Goal: Transaction & Acquisition: Purchase product/service

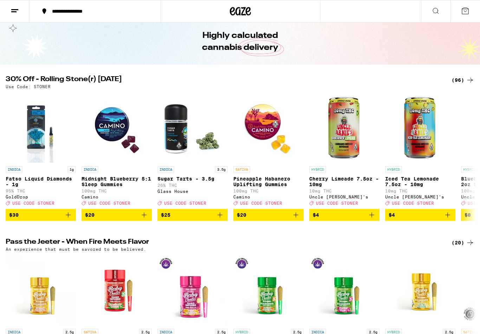
click at [15, 6] on button at bounding box center [15, 11] width 30 height 22
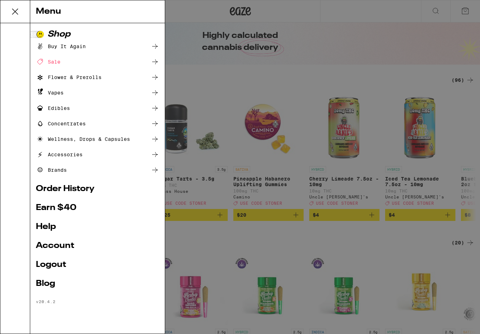
click at [88, 45] on div "Buy It Again" at bounding box center [97, 46] width 123 height 8
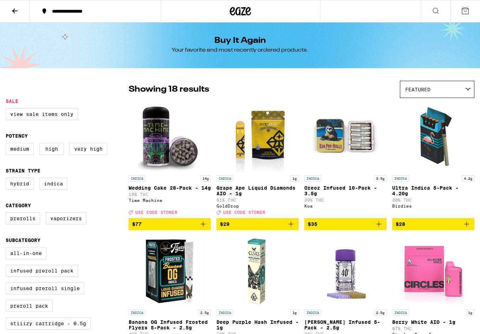
click at [203, 229] on icon "Add to bag" at bounding box center [203, 224] width 8 height 8
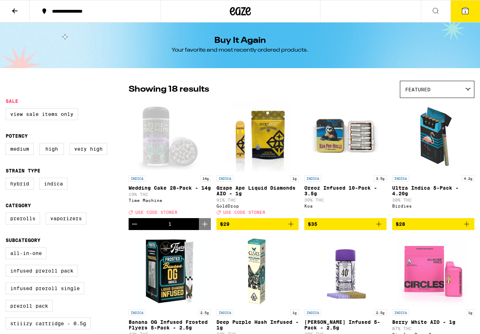
click at [380, 229] on icon "Add to bag" at bounding box center [379, 224] width 8 height 8
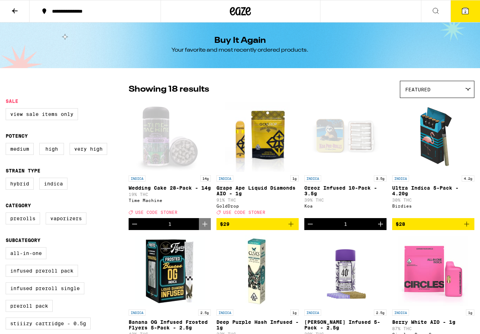
click at [53, 150] on label "High" at bounding box center [51, 149] width 25 height 12
click at [7, 145] on input "High" at bounding box center [7, 144] width 0 height 0
checkbox input "true"
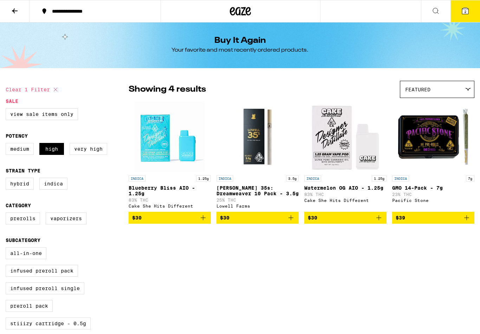
click at [55, 190] on label "Indica" at bounding box center [53, 184] width 28 height 12
click at [7, 179] on input "Indica" at bounding box center [7, 179] width 0 height 0
checkbox input "true"
click at [241, 8] on icon at bounding box center [240, 11] width 21 height 13
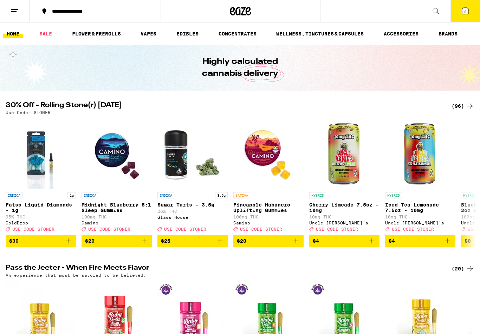
click at [466, 8] on icon at bounding box center [465, 11] width 6 height 6
click at [465, 12] on span "2" at bounding box center [465, 11] width 2 height 4
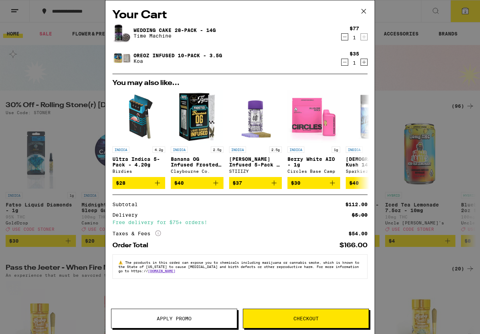
click at [364, 9] on icon at bounding box center [364, 11] width 11 height 11
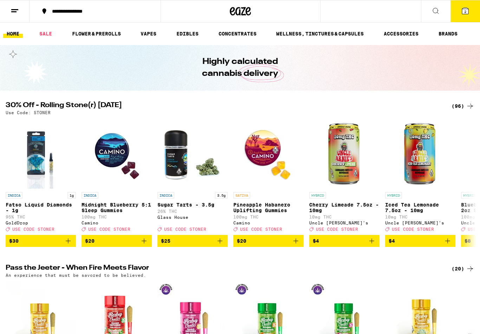
click at [13, 35] on link "HOME" at bounding box center [13, 34] width 20 height 8
click at [17, 7] on icon at bounding box center [15, 11] width 8 height 8
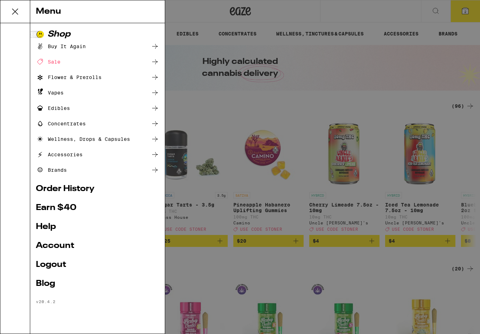
click at [91, 75] on div "Flower & Prerolls" at bounding box center [69, 77] width 66 height 8
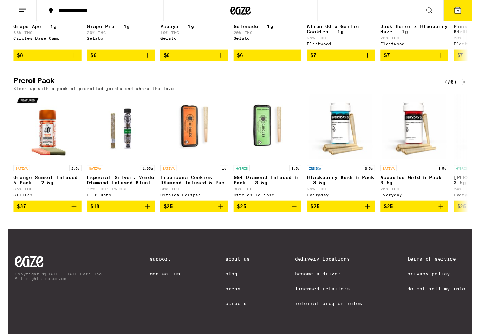
scroll to position [487, 0]
click at [458, 89] on div "(76)" at bounding box center [463, 85] width 23 height 8
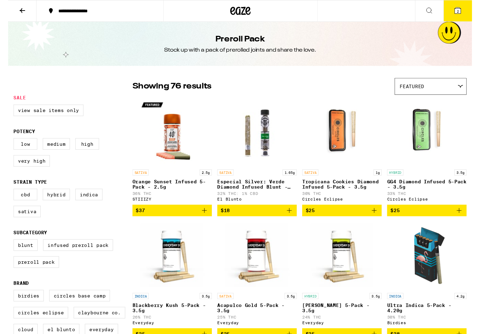
click at [84, 205] on label "Indica" at bounding box center [84, 201] width 28 height 12
click at [7, 197] on input "Indica" at bounding box center [7, 197] width 0 height 0
checkbox input "true"
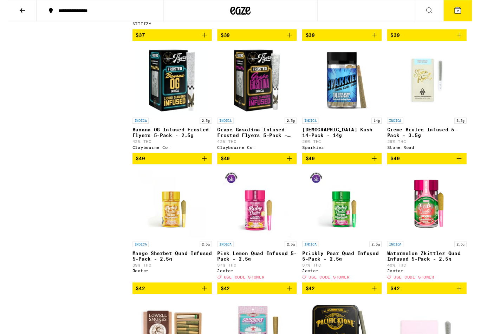
scroll to position [438, 0]
click at [290, 168] on icon "Add to bag" at bounding box center [291, 164] width 8 height 8
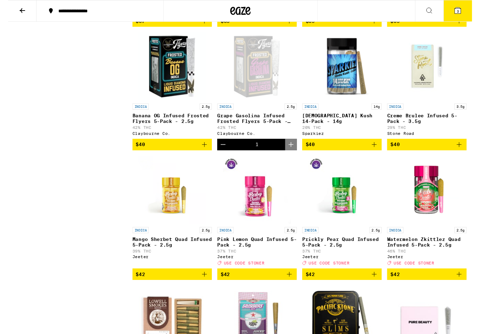
scroll to position [451, 0]
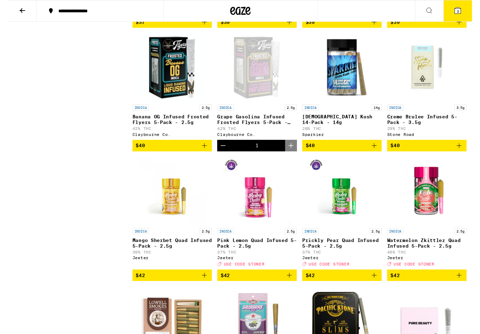
click at [462, 12] on icon at bounding box center [465, 11] width 6 height 6
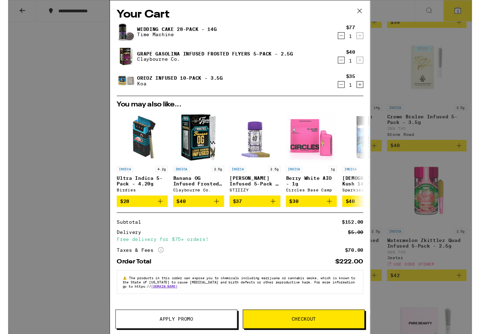
click at [299, 330] on span "Checkout" at bounding box center [306, 330] width 25 height 5
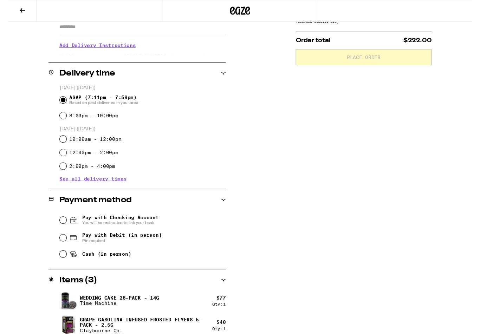
scroll to position [132, 0]
click at [59, 245] on input "Pay with Debit (in person) Pin required" at bounding box center [56, 246] width 7 height 7
radio input "true"
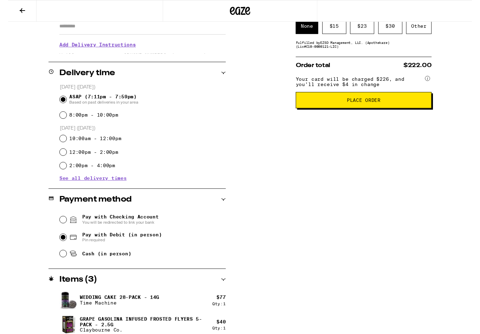
click at [348, 218] on div "Subtotal $152.00 Delivery $5.00 Free delivery for $75+ orders! Taxes & Fees Mor…" at bounding box center [368, 165] width 141 height 425
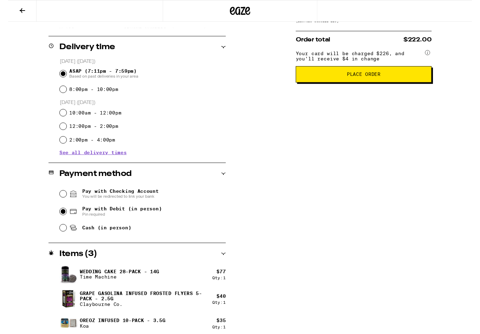
scroll to position [159, 0]
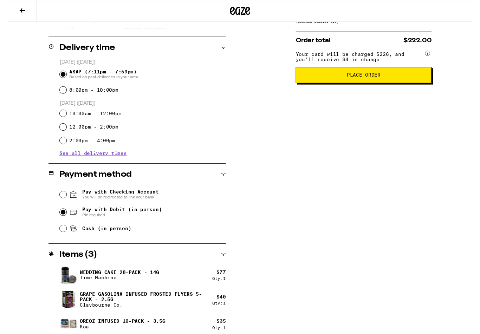
click at [367, 80] on span "Place Order" at bounding box center [368, 77] width 35 height 5
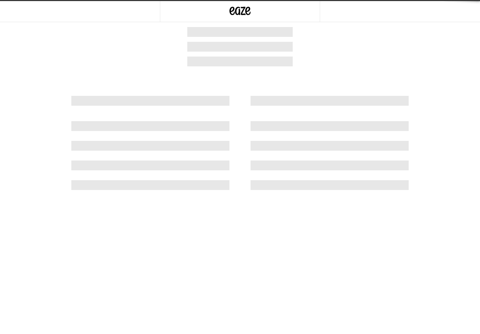
scroll to position [0, 0]
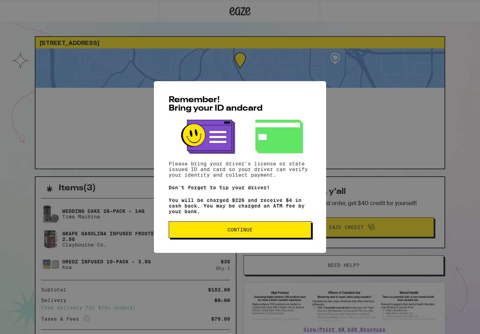
click at [240, 231] on span "Continue" at bounding box center [239, 229] width 25 height 5
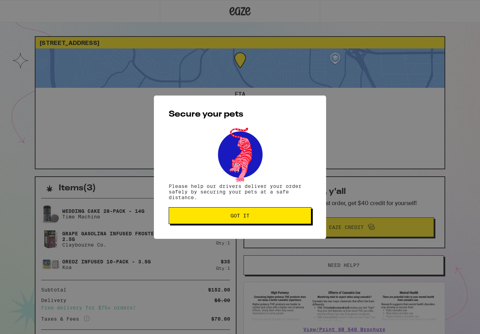
click at [245, 210] on button "Got it" at bounding box center [240, 215] width 143 height 17
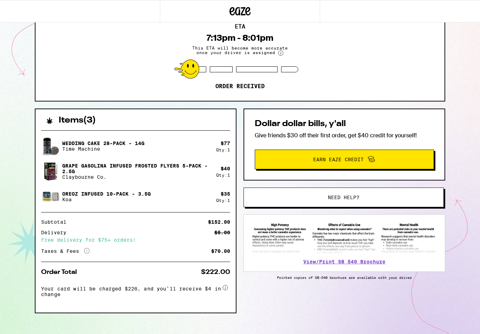
scroll to position [68, 0]
